Goal: Task Accomplishment & Management: Use online tool/utility

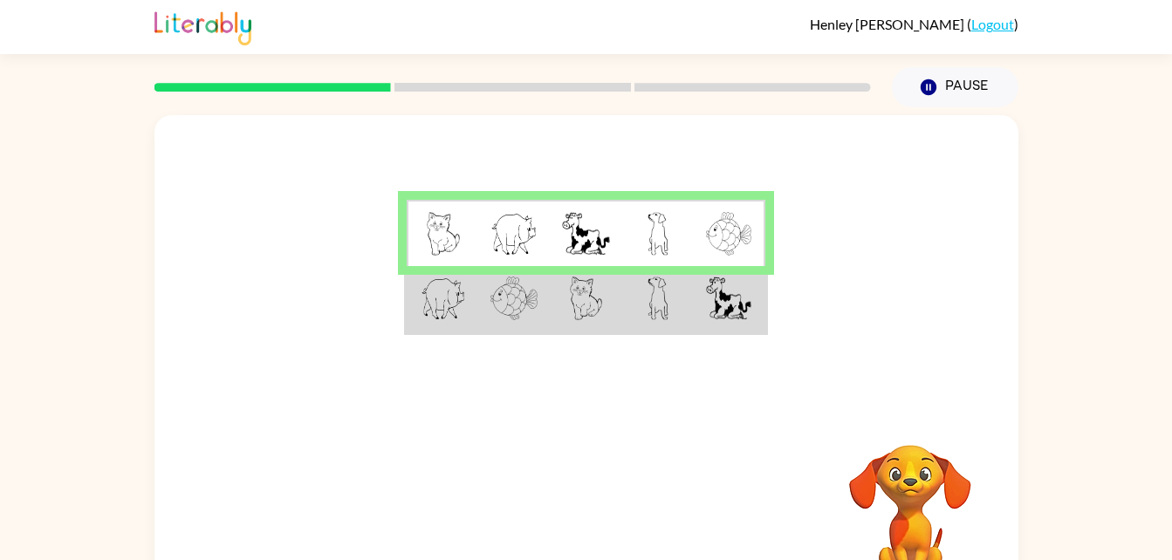
click at [455, 302] on img at bounding box center [443, 299] width 45 height 44
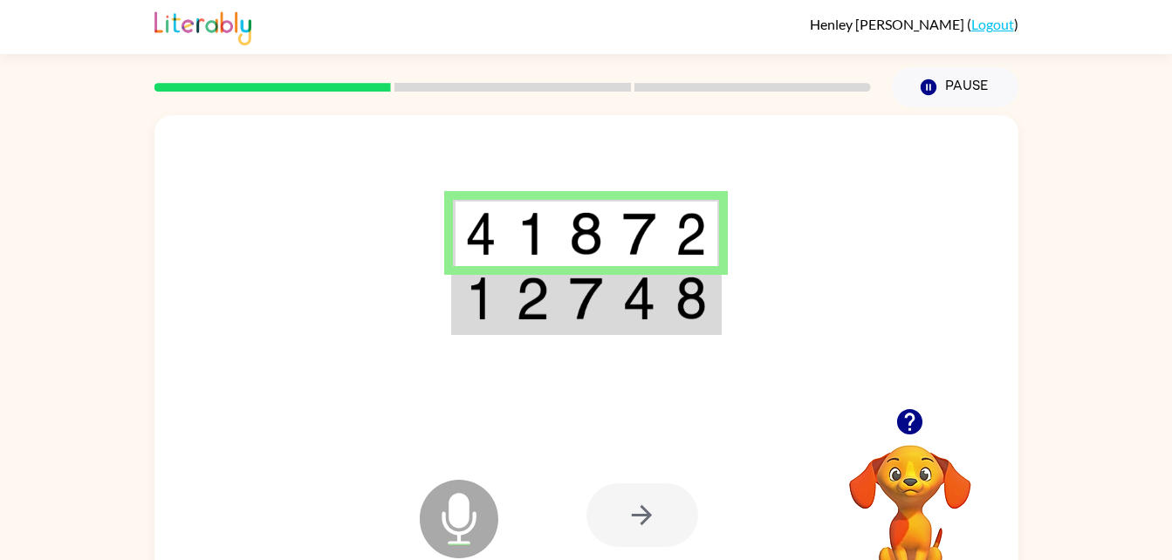
click at [475, 305] on img at bounding box center [480, 299] width 31 height 44
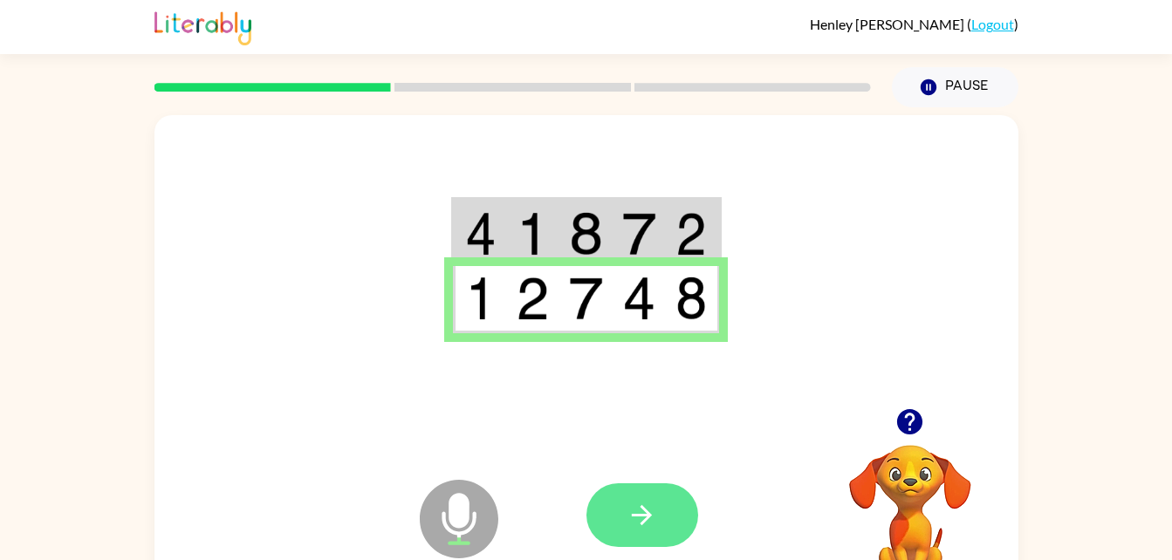
click at [654, 511] on icon "button" at bounding box center [641, 515] width 31 height 31
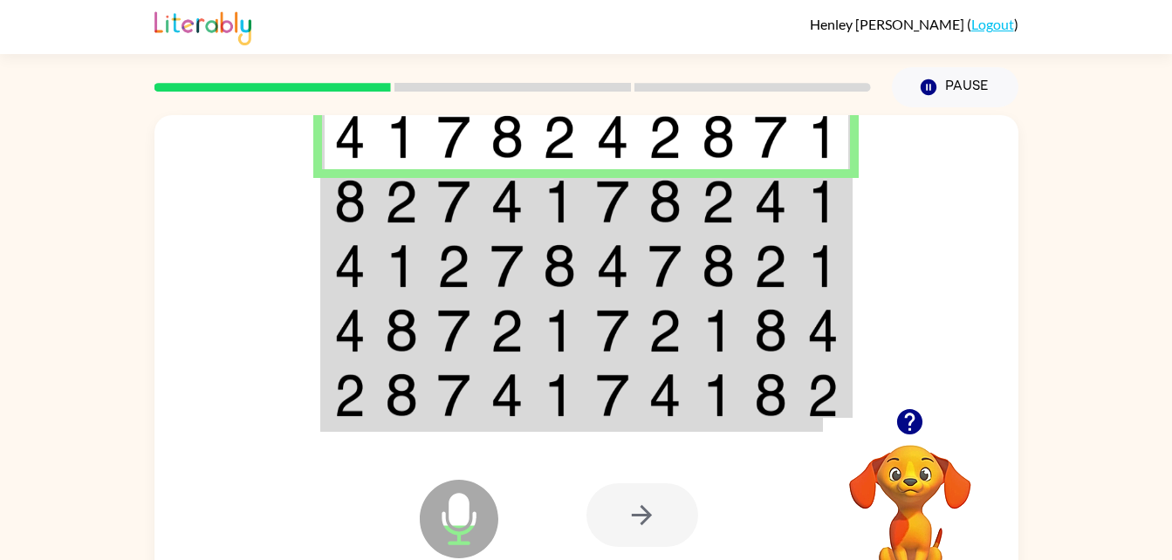
click at [351, 225] on td at bounding box center [348, 201] width 53 height 65
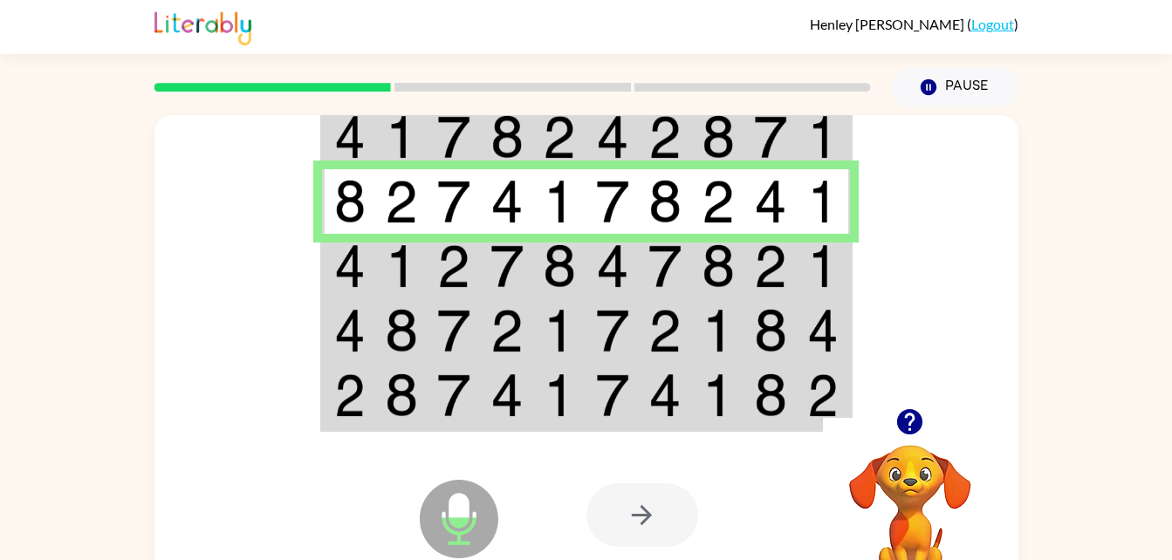
click at [356, 270] on img at bounding box center [349, 266] width 31 height 44
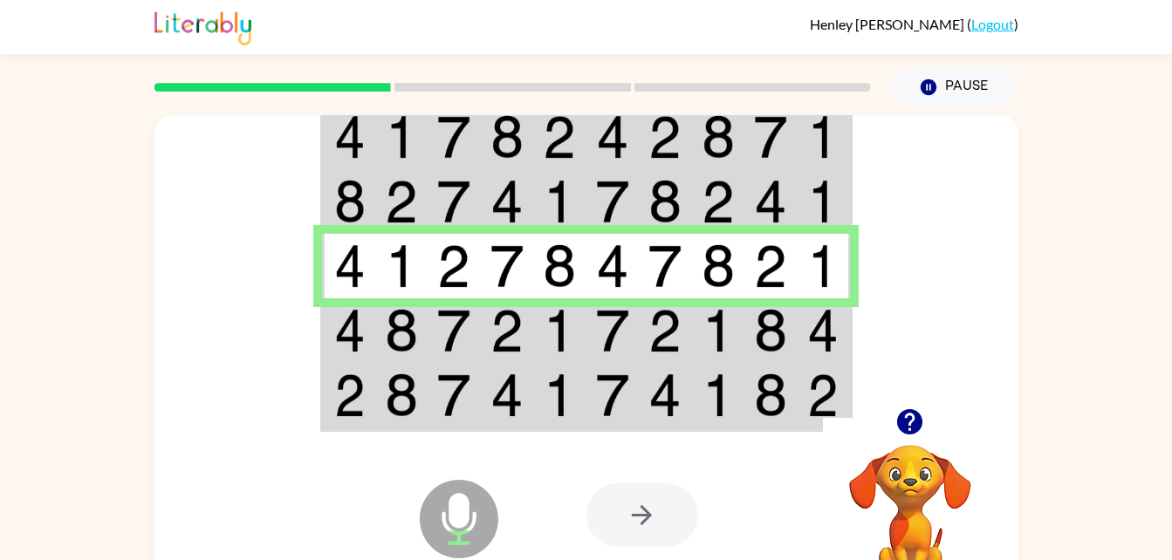
click at [405, 337] on img at bounding box center [401, 331] width 33 height 44
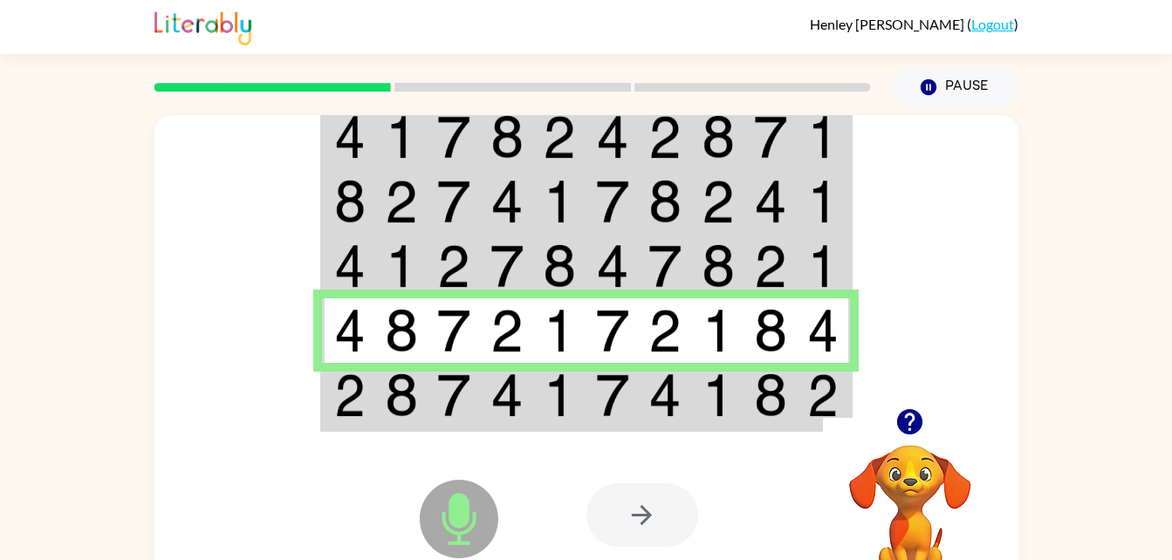
click at [385, 414] on img at bounding box center [401, 395] width 33 height 44
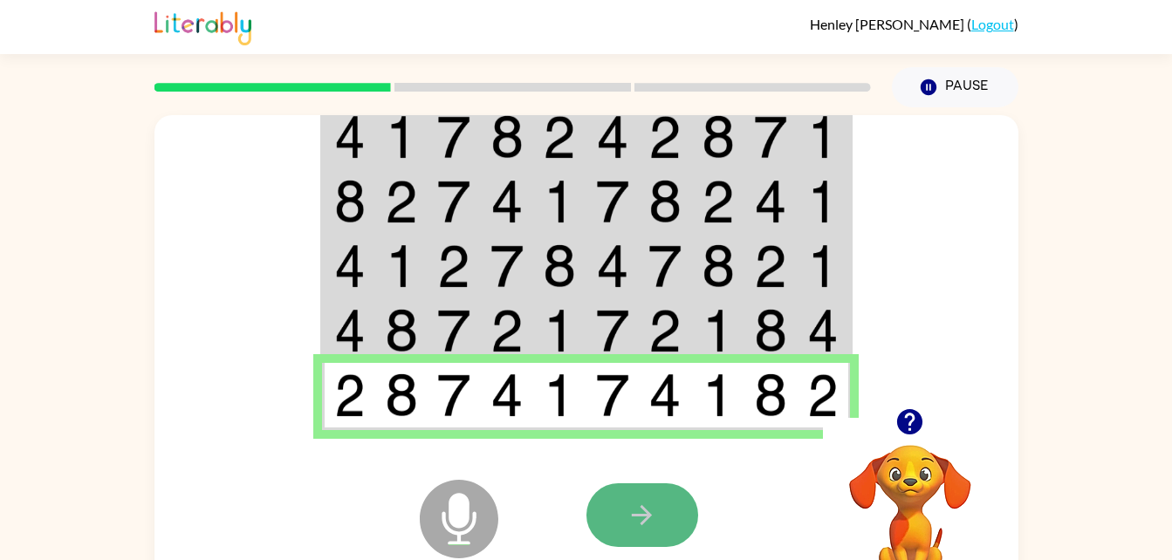
click at [670, 519] on button "button" at bounding box center [642, 515] width 112 height 64
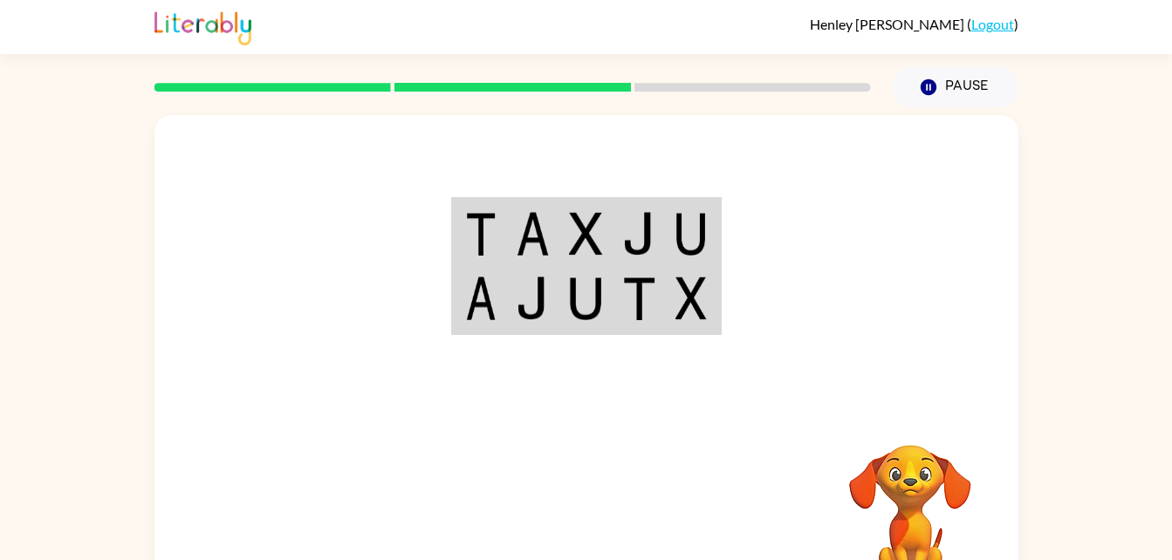
drag, startPoint x: 697, startPoint y: 181, endPoint x: 743, endPoint y: 346, distance: 171.3
click at [743, 346] on div at bounding box center [586, 261] width 864 height 293
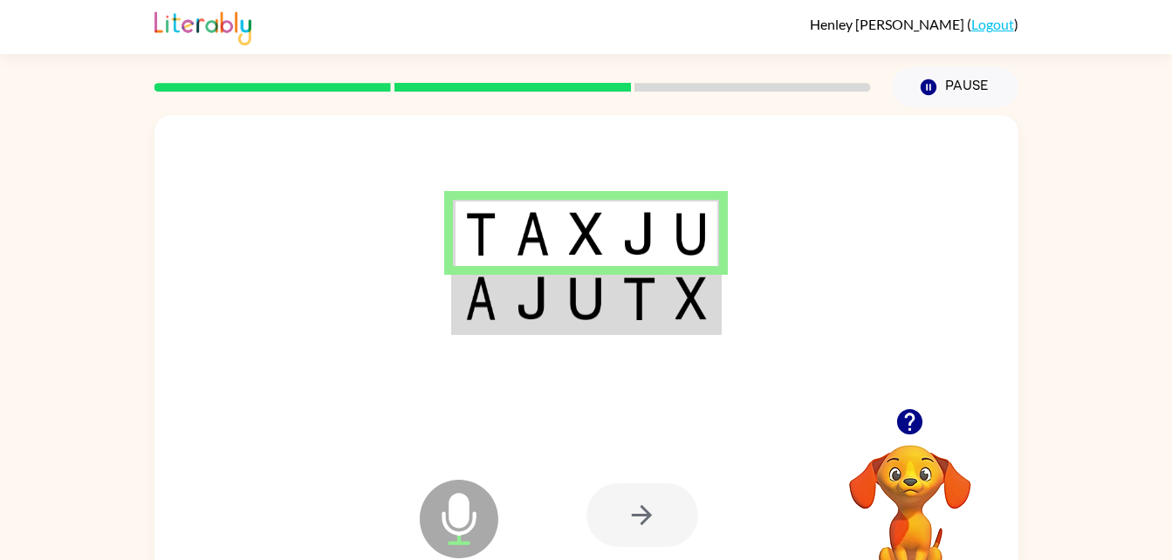
click at [484, 299] on img at bounding box center [480, 299] width 31 height 44
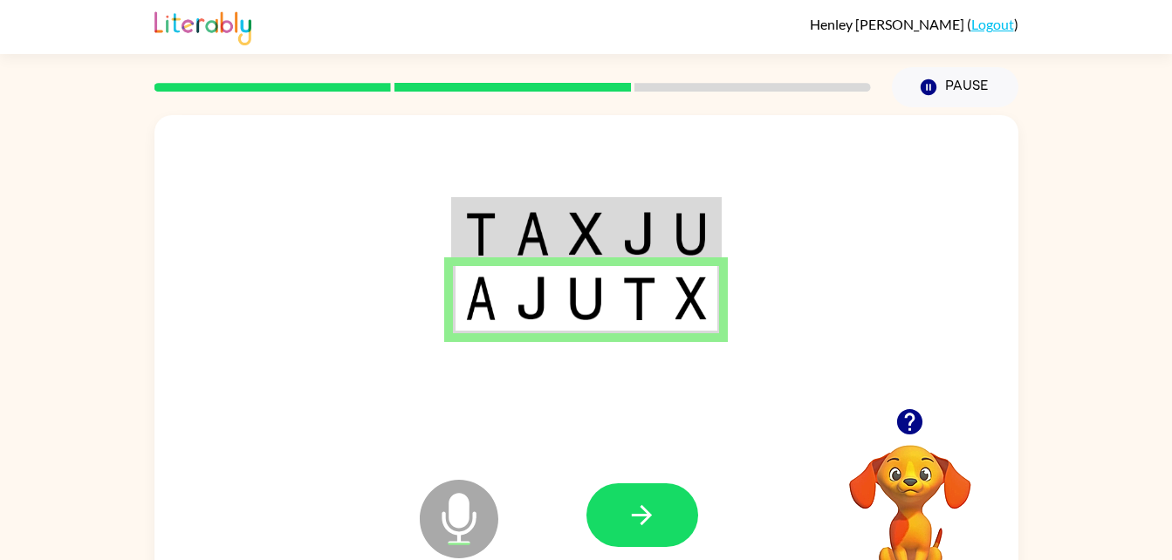
drag, startPoint x: 642, startPoint y: 504, endPoint x: 178, endPoint y: 184, distance: 563.9
click at [178, 184] on div at bounding box center [586, 261] width 864 height 293
click at [648, 527] on icon "button" at bounding box center [641, 515] width 31 height 31
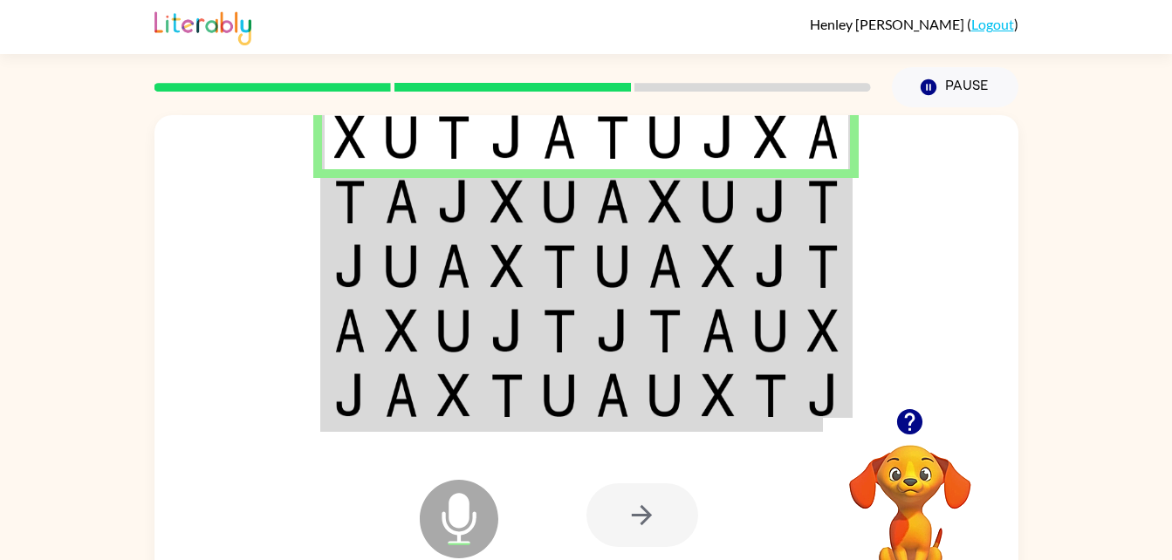
click at [344, 202] on img at bounding box center [349, 202] width 31 height 44
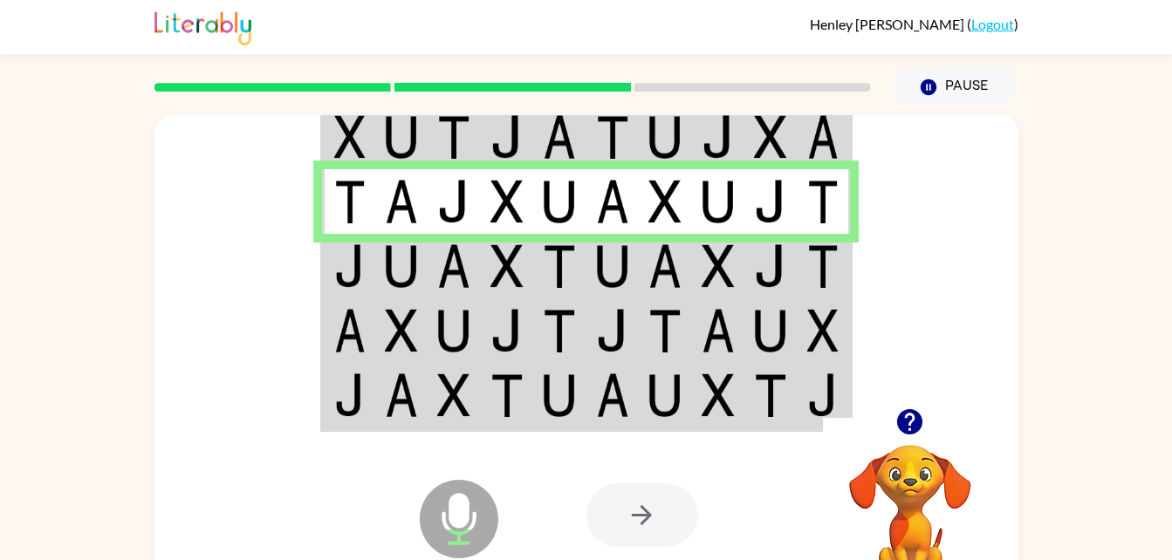
click at [352, 263] on img at bounding box center [349, 266] width 31 height 44
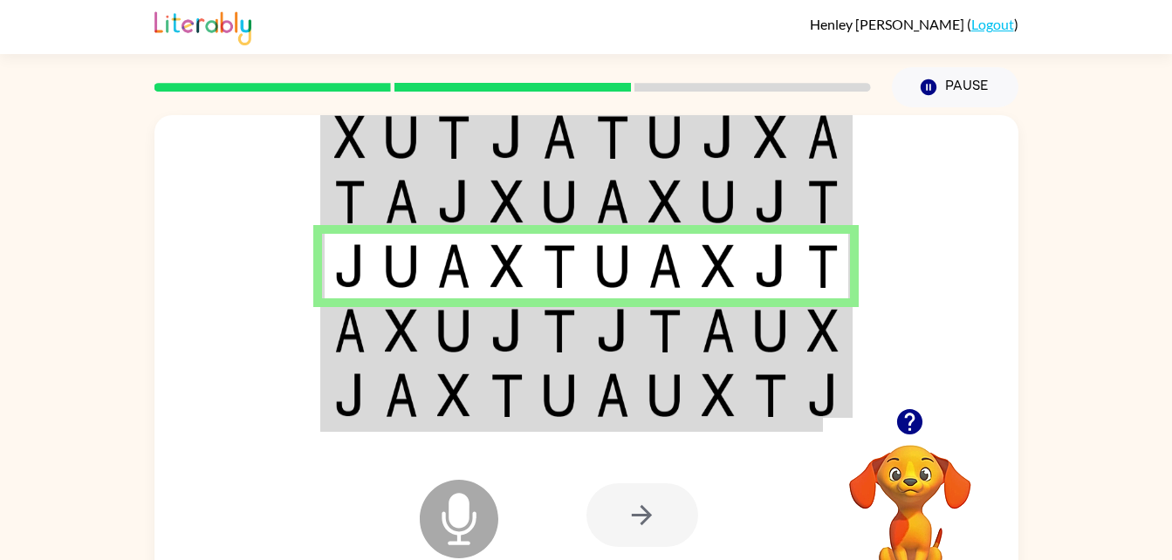
click at [348, 266] on img at bounding box center [349, 266] width 31 height 44
click at [350, 318] on img at bounding box center [349, 331] width 31 height 44
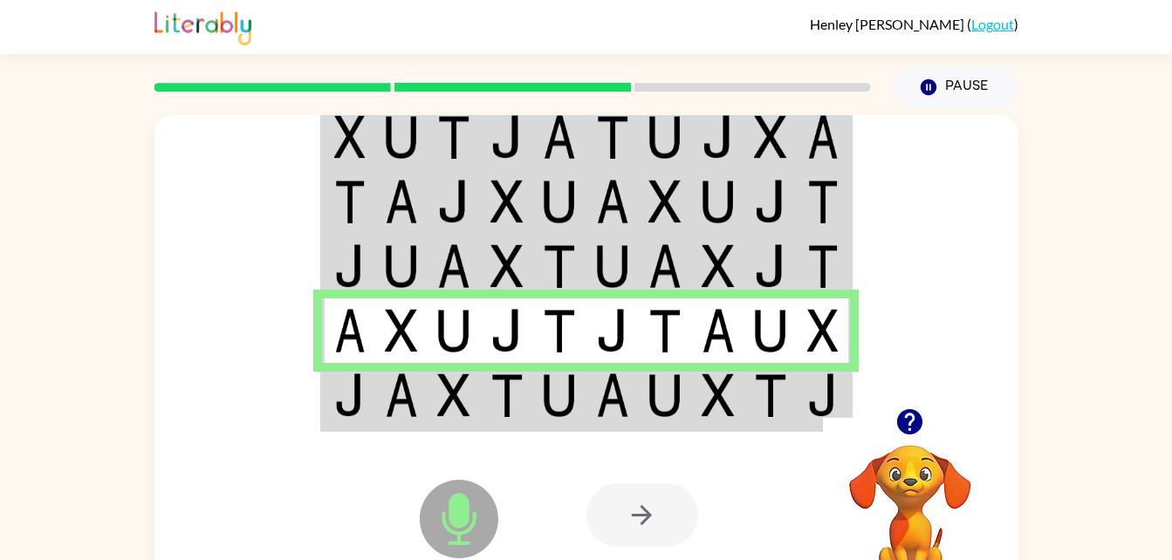
click at [359, 399] on img at bounding box center [349, 395] width 31 height 44
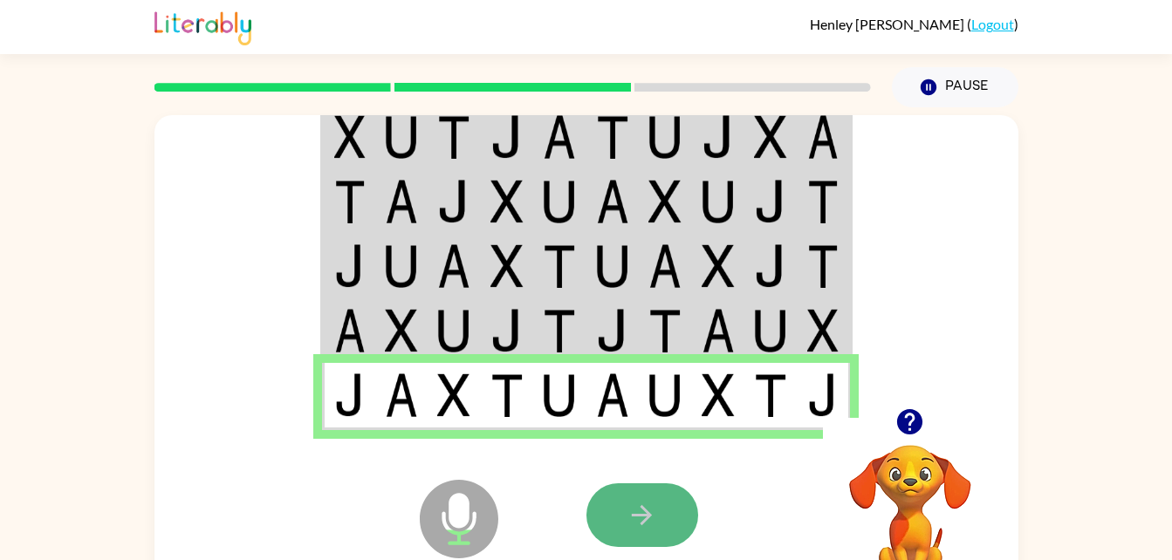
click at [640, 511] on icon "button" at bounding box center [641, 515] width 31 height 31
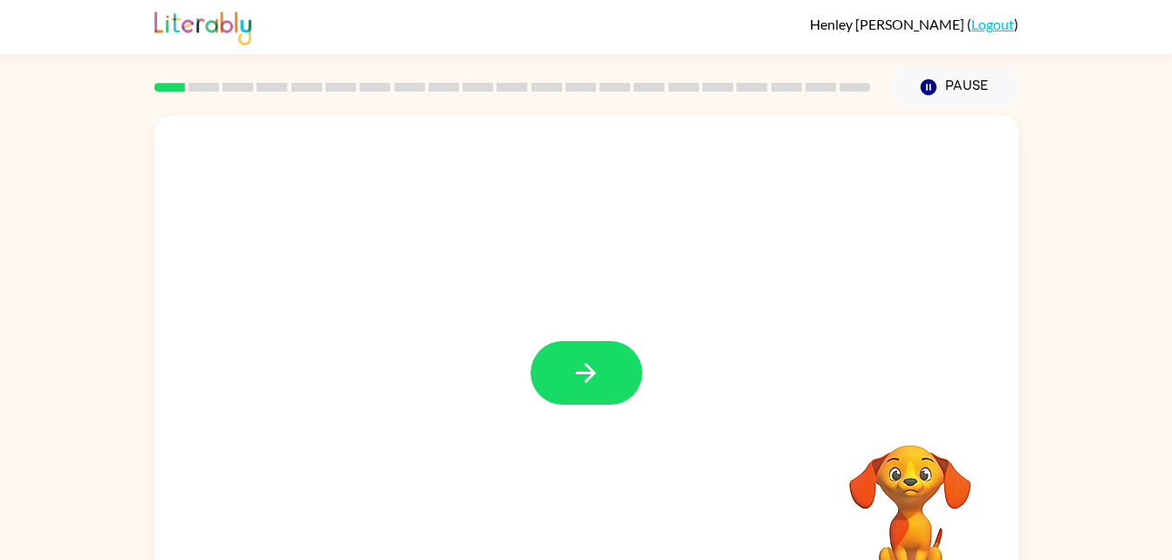
click at [585, 366] on icon "button" at bounding box center [586, 373] width 31 height 31
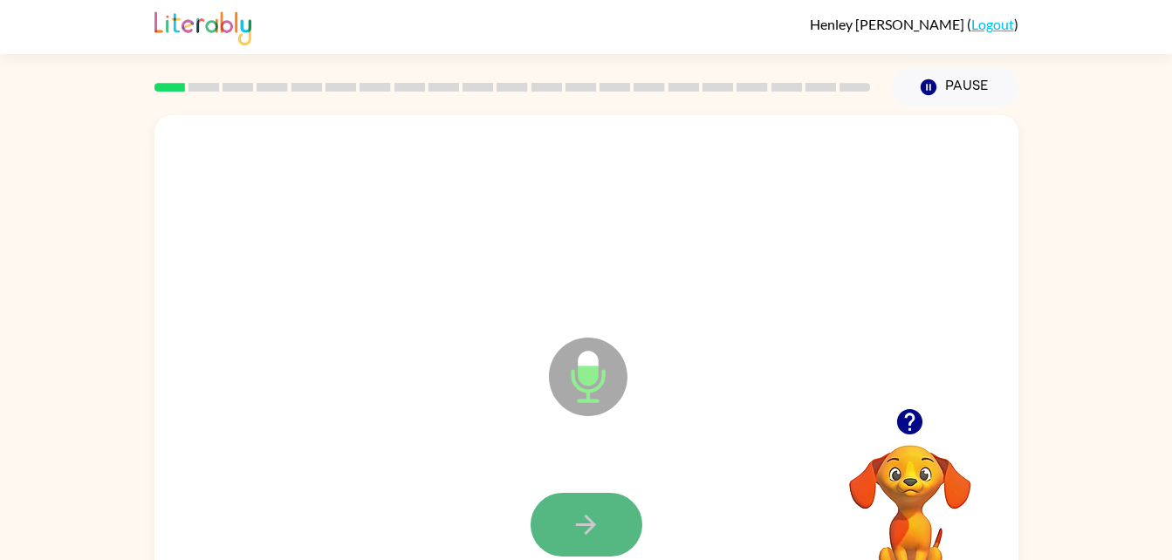
click at [578, 526] on icon "button" at bounding box center [586, 525] width 31 height 31
click at [595, 526] on icon "button" at bounding box center [586, 525] width 31 height 31
click at [586, 512] on icon "button" at bounding box center [586, 525] width 31 height 31
drag, startPoint x: 585, startPoint y: 517, endPoint x: 577, endPoint y: 513, distance: 9.4
click at [5, 446] on div "Microphone The Microphone is here when it is your turn to talk Your browser mus…" at bounding box center [586, 360] width 1172 height 506
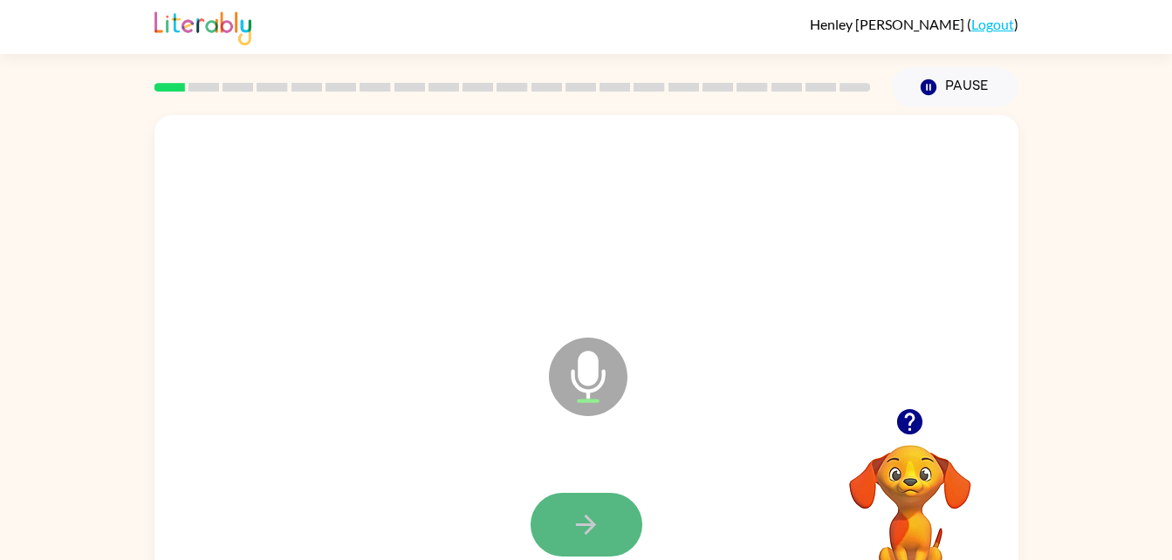
click at [577, 510] on icon "button" at bounding box center [586, 525] width 31 height 31
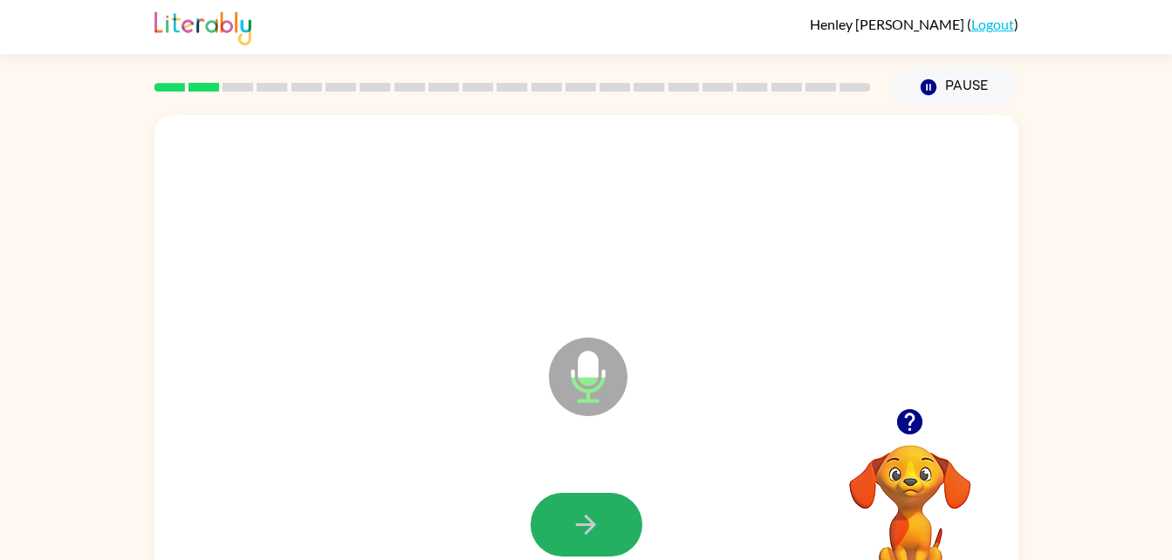
click at [583, 524] on icon "button" at bounding box center [586, 525] width 20 height 20
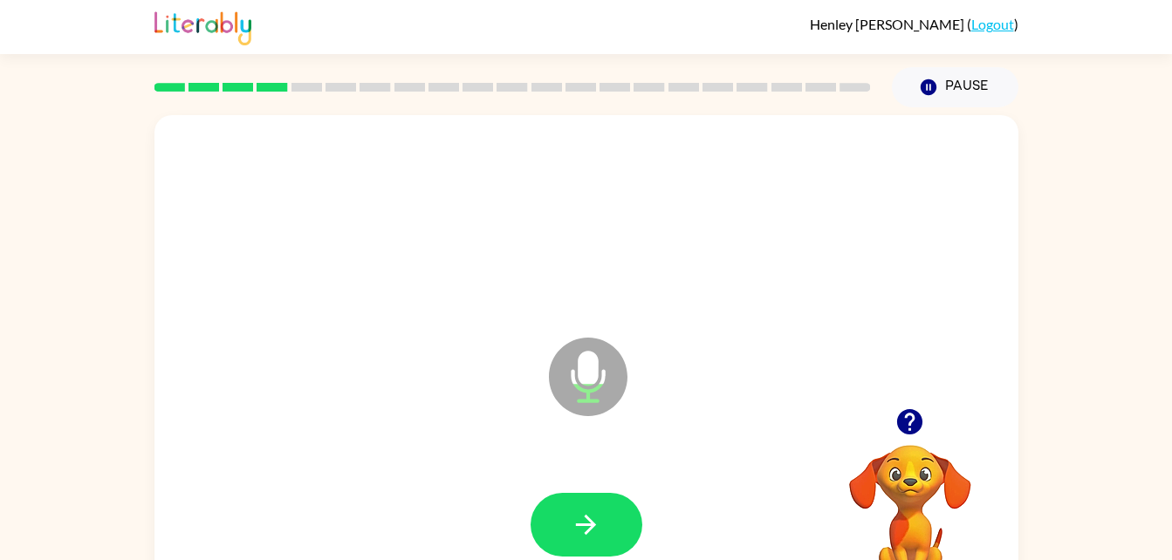
click at [583, 524] on icon "button" at bounding box center [586, 525] width 20 height 20
drag, startPoint x: 583, startPoint y: 524, endPoint x: 56, endPoint y: 397, distance: 542.2
click at [56, 397] on div "Microphone The Microphone is here when it is your turn to talk Your browser mus…" at bounding box center [586, 360] width 1172 height 506
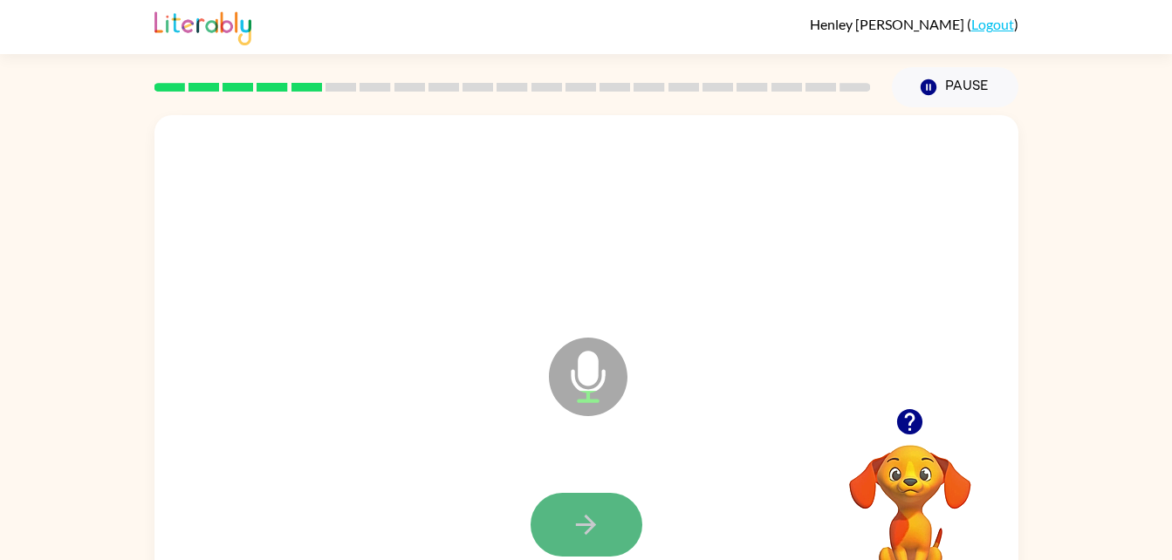
click at [586, 523] on icon "button" at bounding box center [586, 525] width 20 height 20
click at [586, 520] on icon "button" at bounding box center [586, 525] width 31 height 31
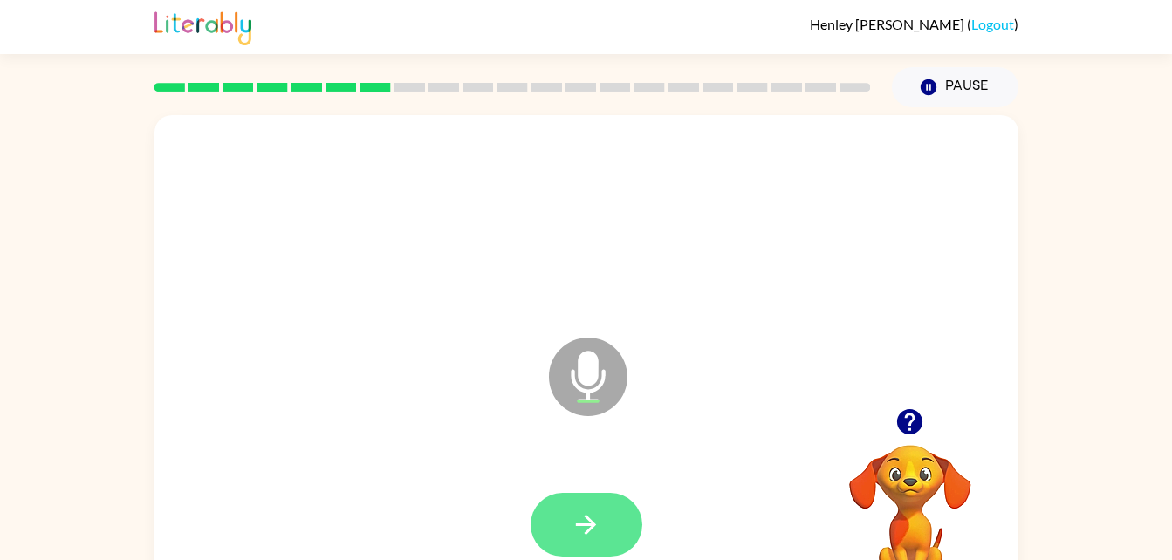
click at [584, 519] on icon "button" at bounding box center [586, 525] width 31 height 31
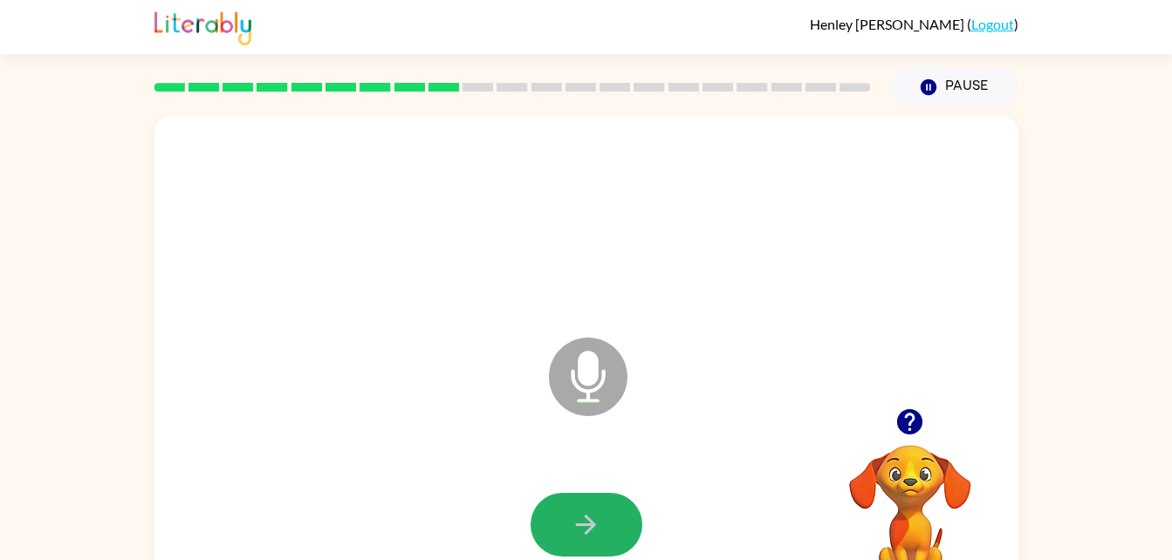
click at [584, 519] on icon "button" at bounding box center [586, 525] width 31 height 31
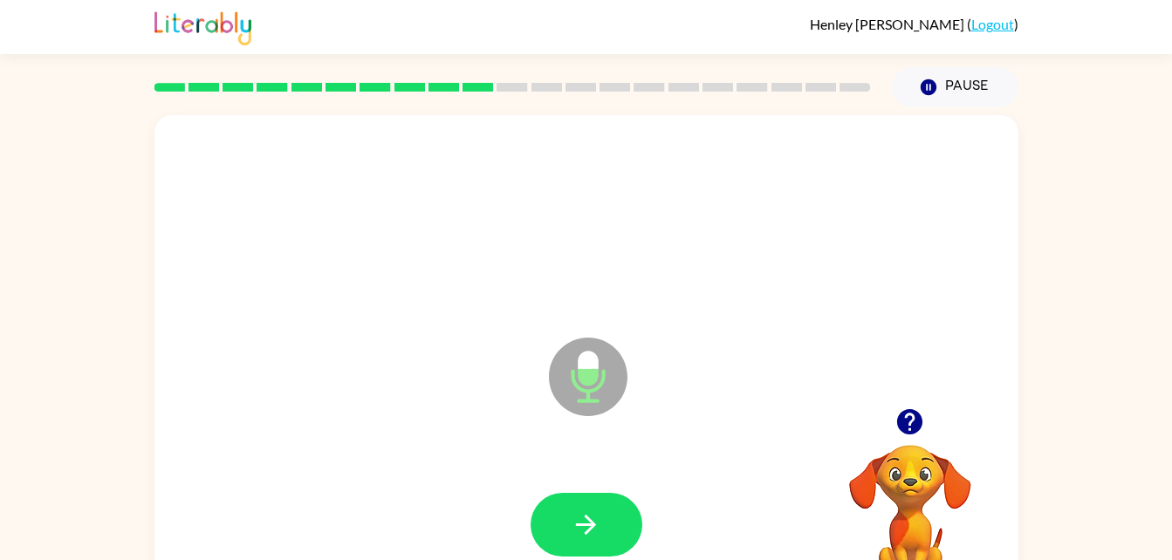
click at [584, 519] on icon "button" at bounding box center [586, 525] width 31 height 31
drag, startPoint x: 584, startPoint y: 519, endPoint x: 44, endPoint y: 441, distance: 545.6
click at [44, 441] on div "Microphone The Microphone is here when it is your turn to talk Your browser mus…" at bounding box center [586, 360] width 1172 height 506
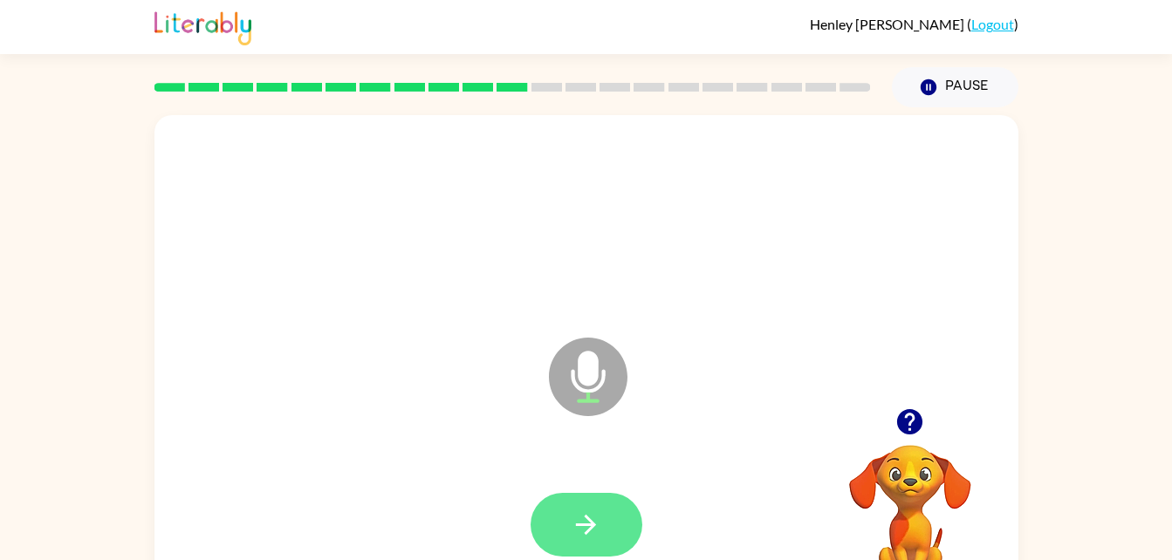
click at [583, 514] on icon "button" at bounding box center [586, 525] width 31 height 31
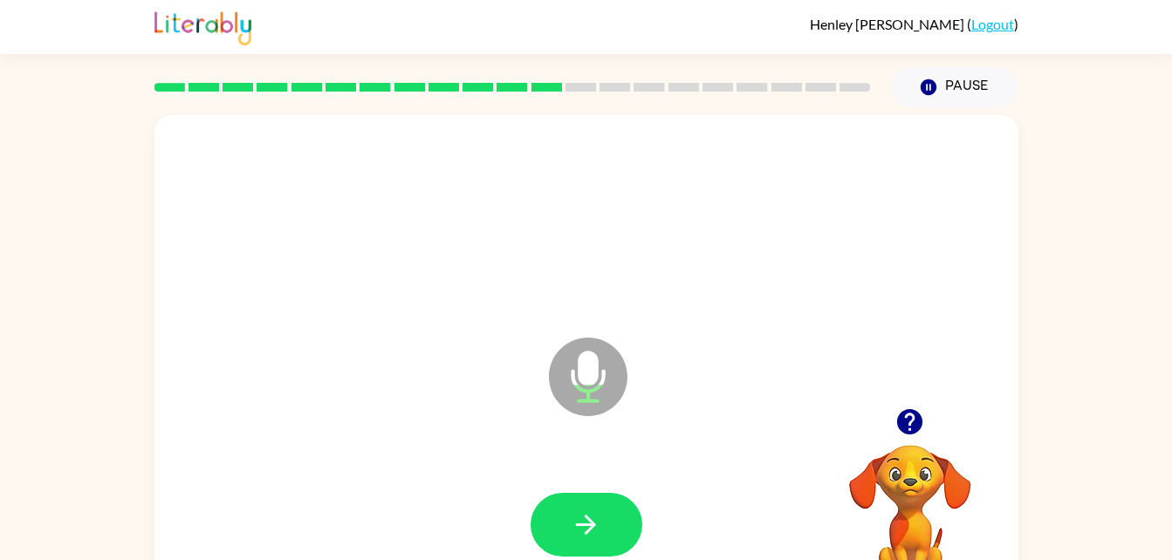
click at [583, 514] on icon "button" at bounding box center [586, 525] width 31 height 31
click at [571, 497] on button "button" at bounding box center [586, 525] width 112 height 64
drag, startPoint x: 571, startPoint y: 497, endPoint x: 131, endPoint y: 461, distance: 441.3
click at [131, 461] on div "Microphone The Microphone is here when it is your turn to talk Your browser mus…" at bounding box center [586, 360] width 1172 height 506
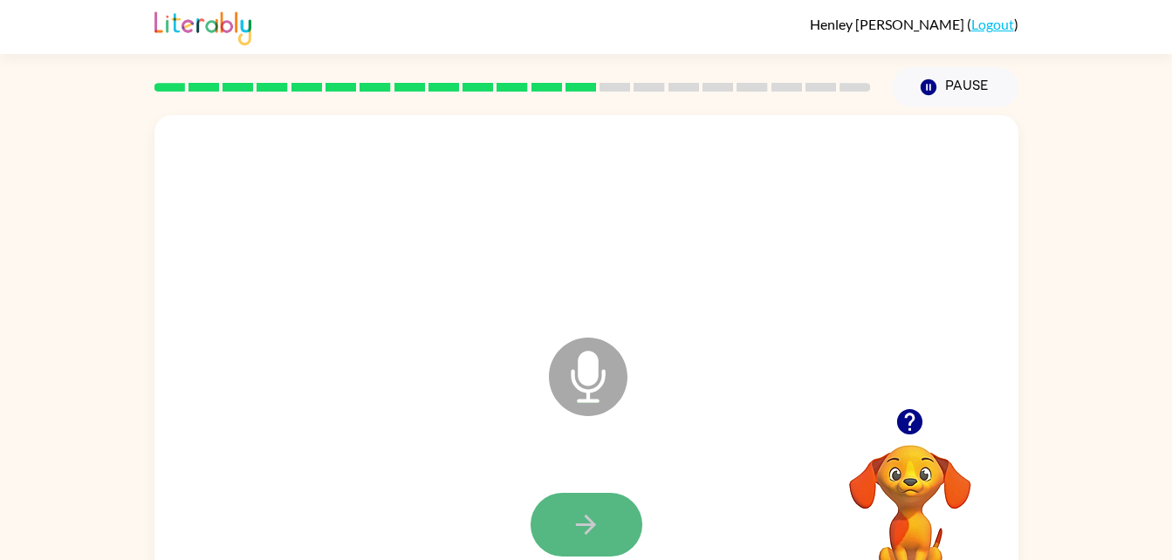
click at [594, 540] on button "button" at bounding box center [586, 525] width 112 height 64
click at [587, 523] on icon "button" at bounding box center [586, 525] width 20 height 20
